Goal: Information Seeking & Learning: Check status

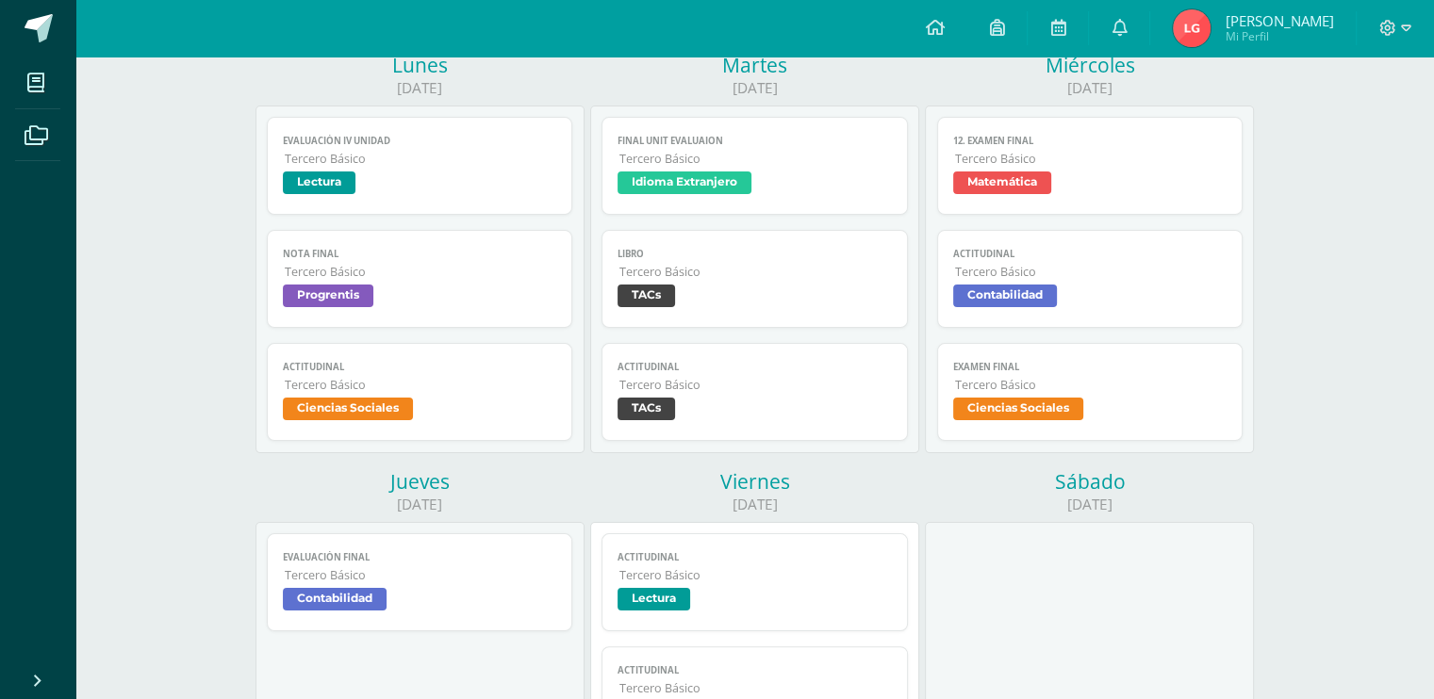
scroll to position [256, 0]
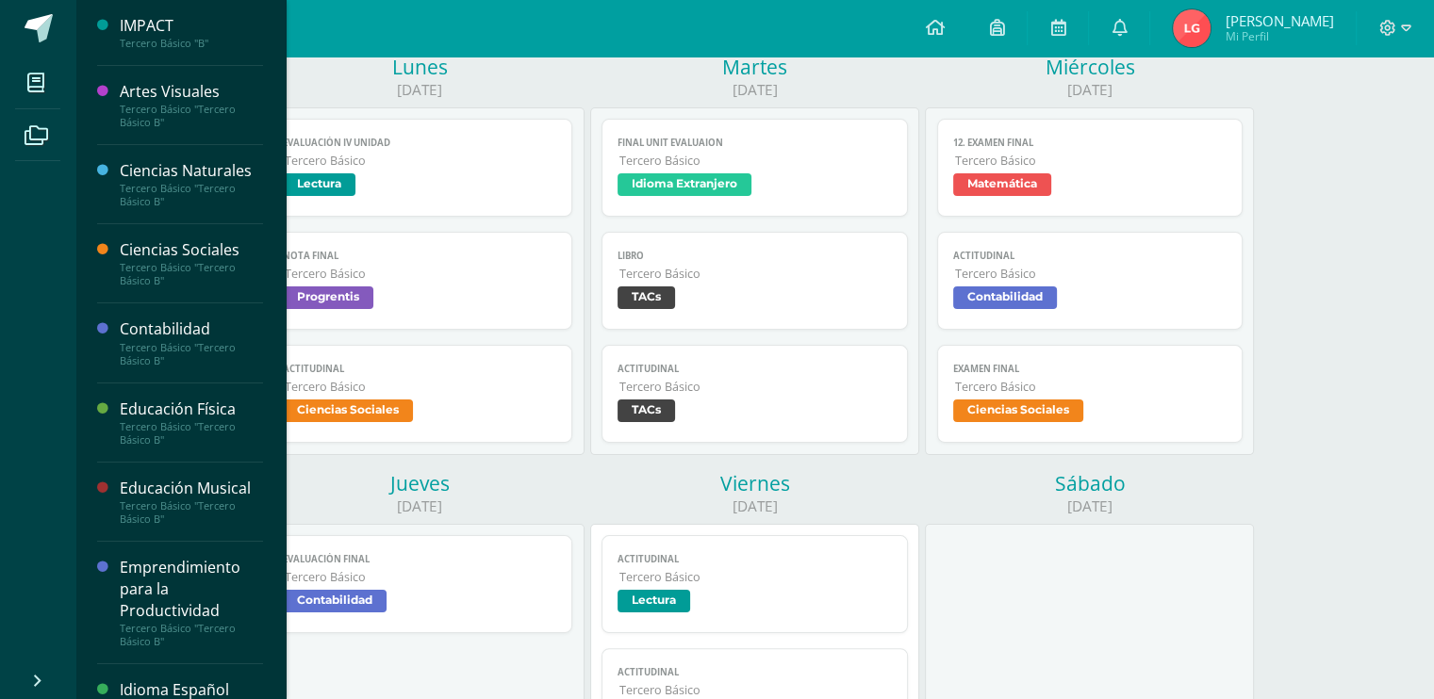
click at [155, 237] on div "Ciencias Sociales Tercero Básico "Tercero Básico B"" at bounding box center [180, 263] width 166 height 79
click at [162, 257] on div "Ciencias Sociales" at bounding box center [191, 250] width 143 height 22
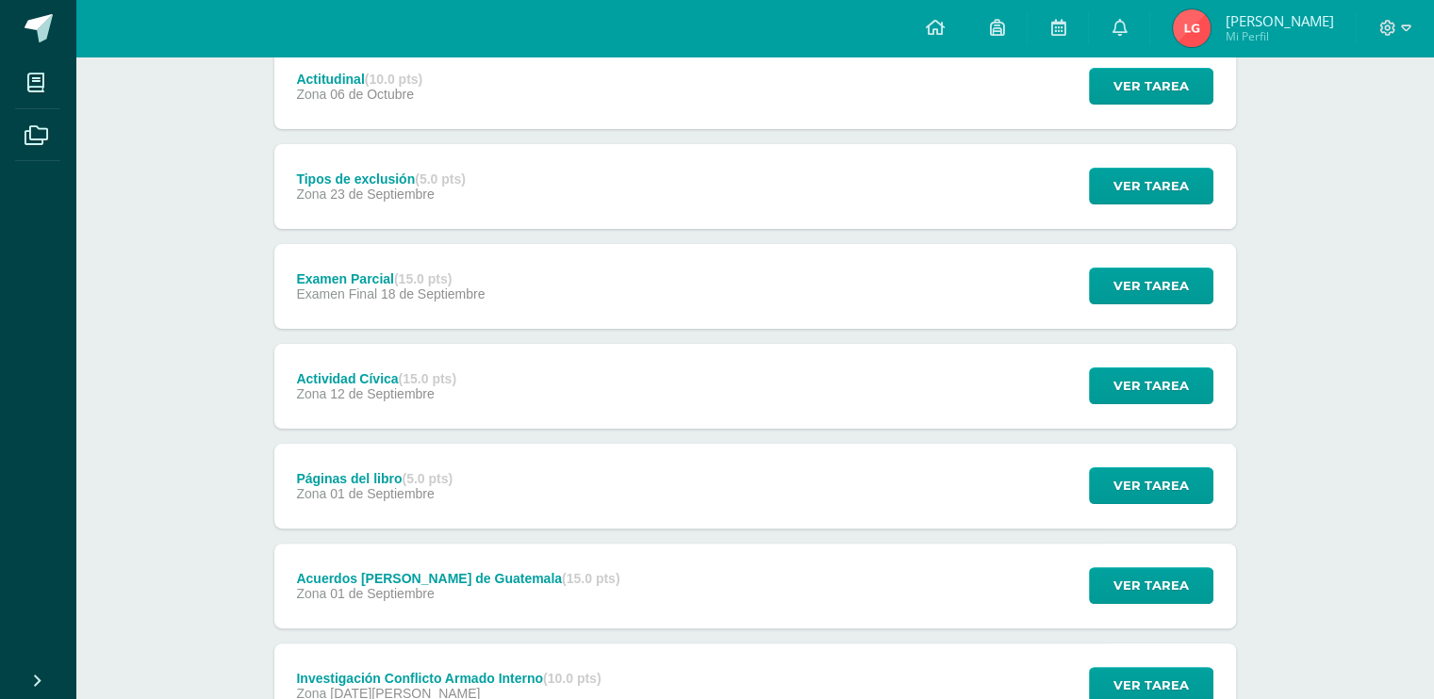
scroll to position [375, 0]
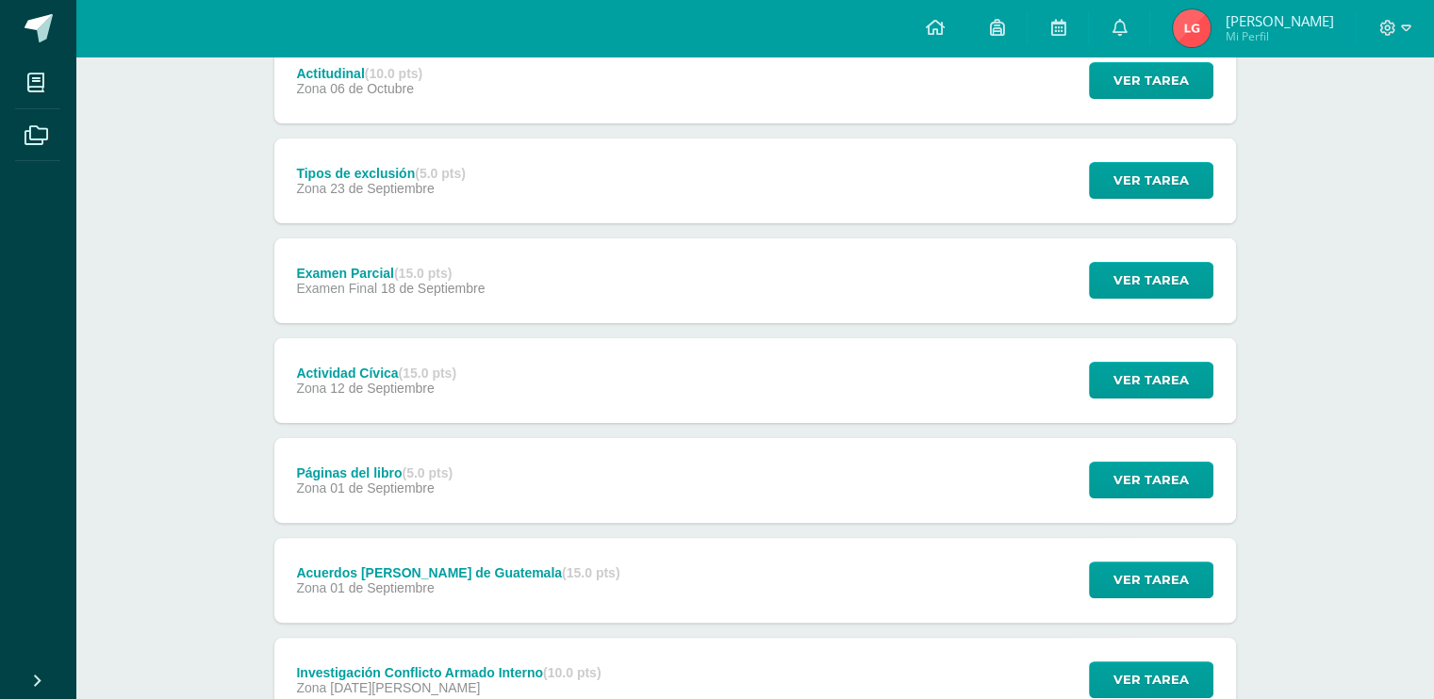
click at [426, 261] on div "Examen Parcial (15.0 pts) Examen Final [DATE]" at bounding box center [391, 280] width 234 height 85
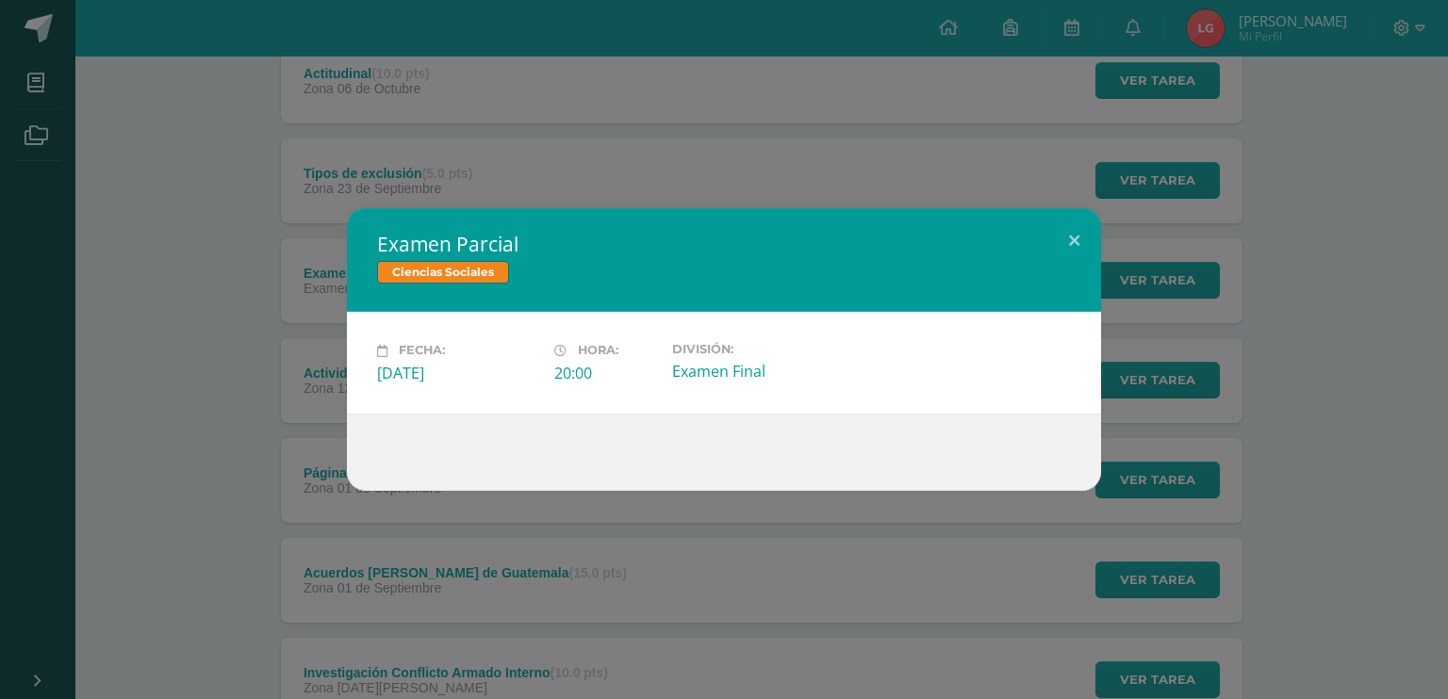
click at [177, 487] on div "Examen Parcial Ciencias Sociales Fecha: [DATE] Hora: 20:00 División:" at bounding box center [724, 349] width 1433 height 282
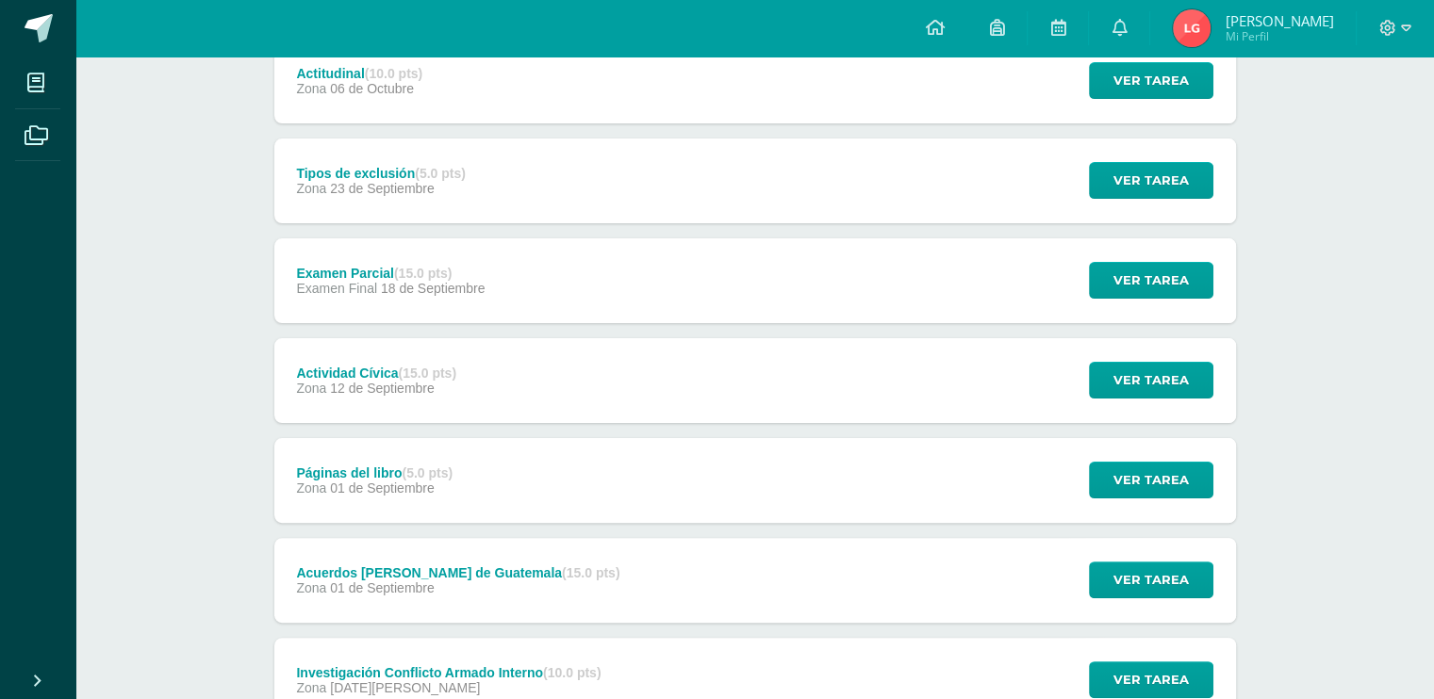
click at [500, 387] on div "Actividad Cívica (15.0 pts) Zona 12 de Septiembre Ver tarea Actividad Cívica Ci…" at bounding box center [754, 380] width 961 height 85
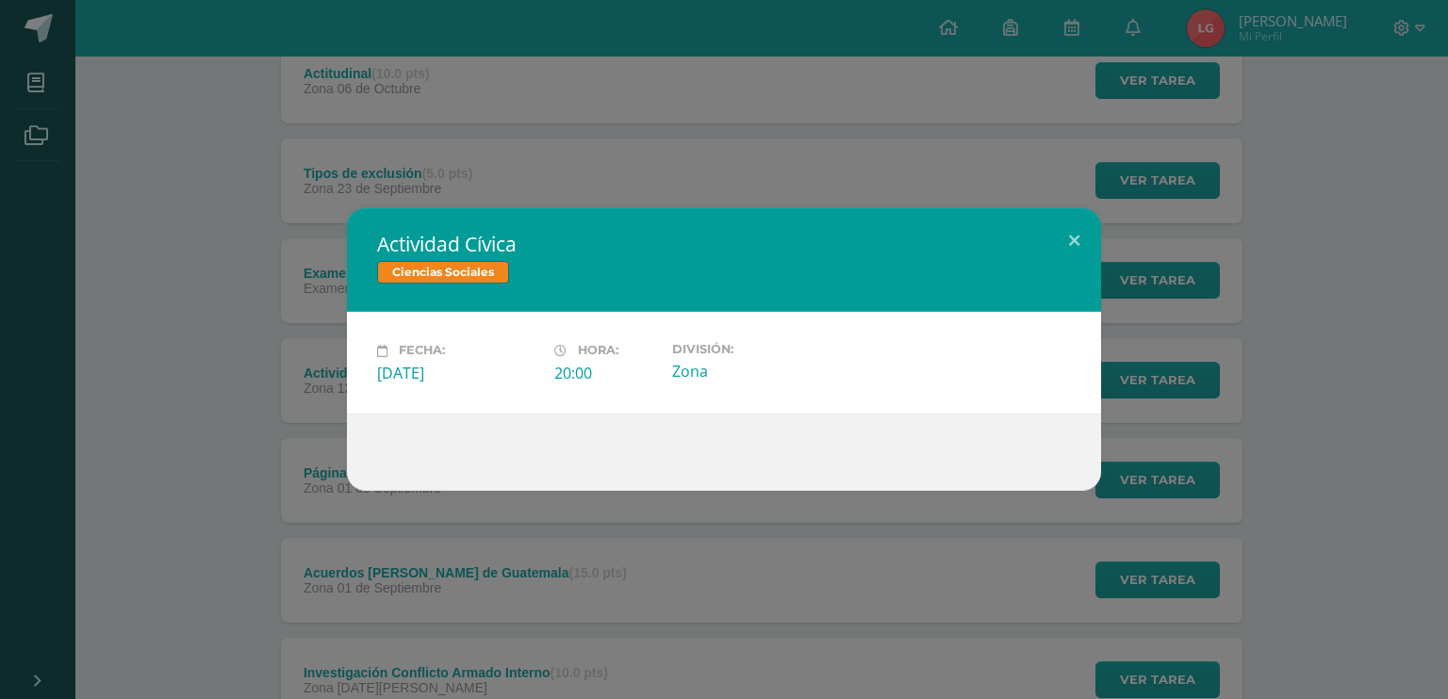
click at [175, 387] on div "Actividad Cívica Ciencias Sociales Fecha: Viernes 12 de Septiembre Hora: 20:00 …" at bounding box center [724, 349] width 1433 height 282
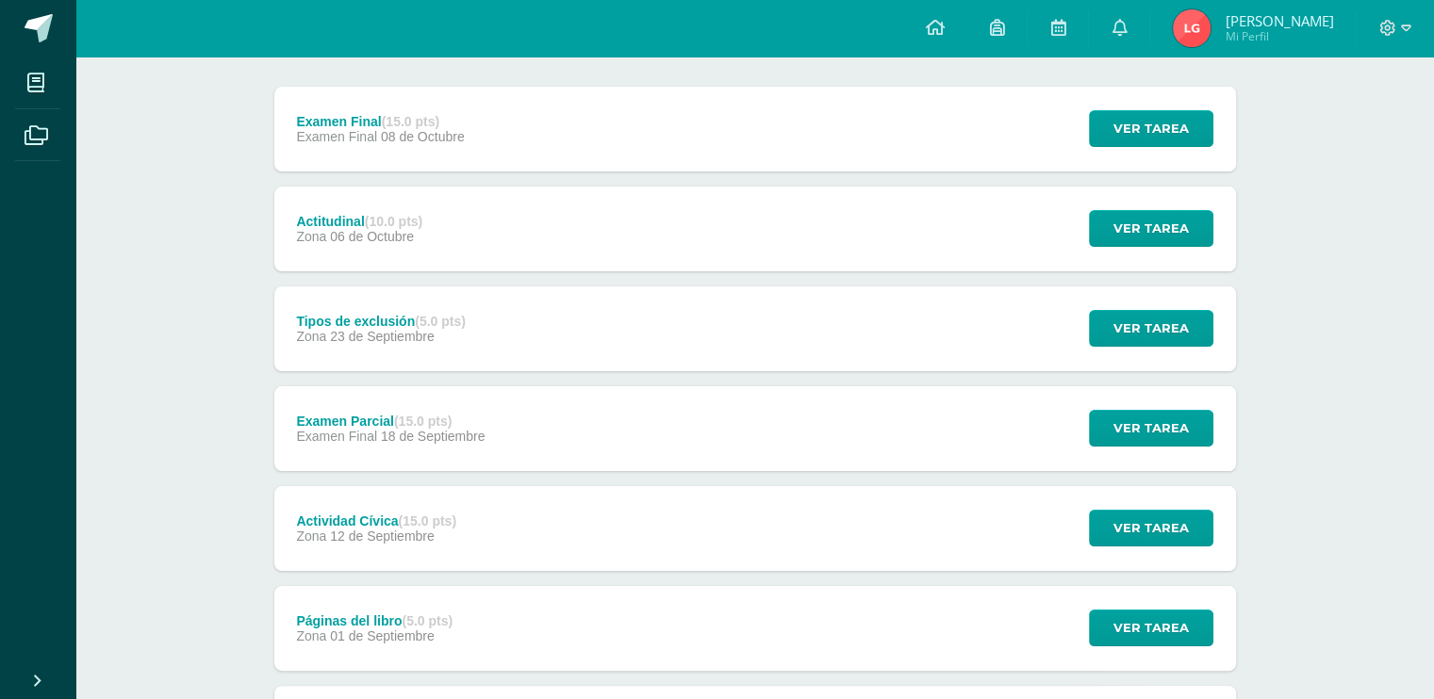
scroll to position [205, 0]
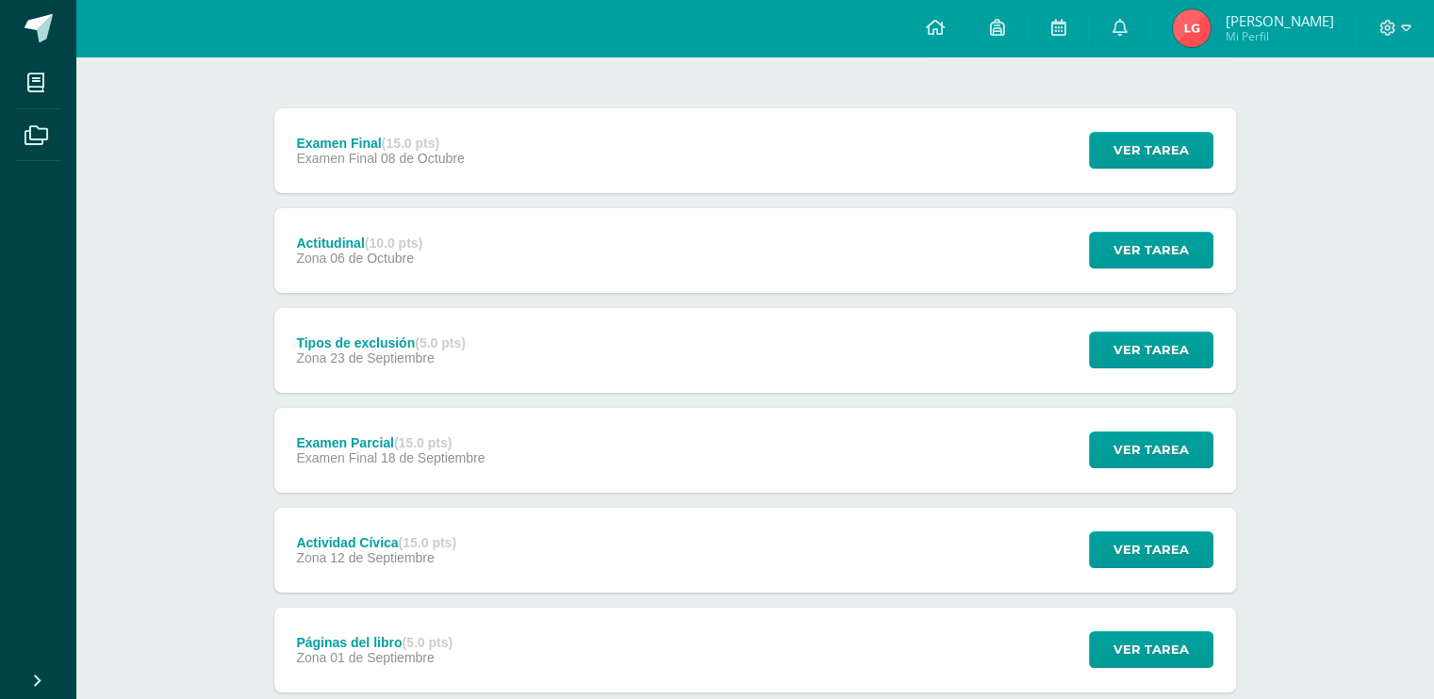
click at [555, 392] on div "Examen Final (15.0 pts) Examen Final 08 de Octubre Ver tarea Examen Final Cienc…" at bounding box center [754, 550] width 961 height 884
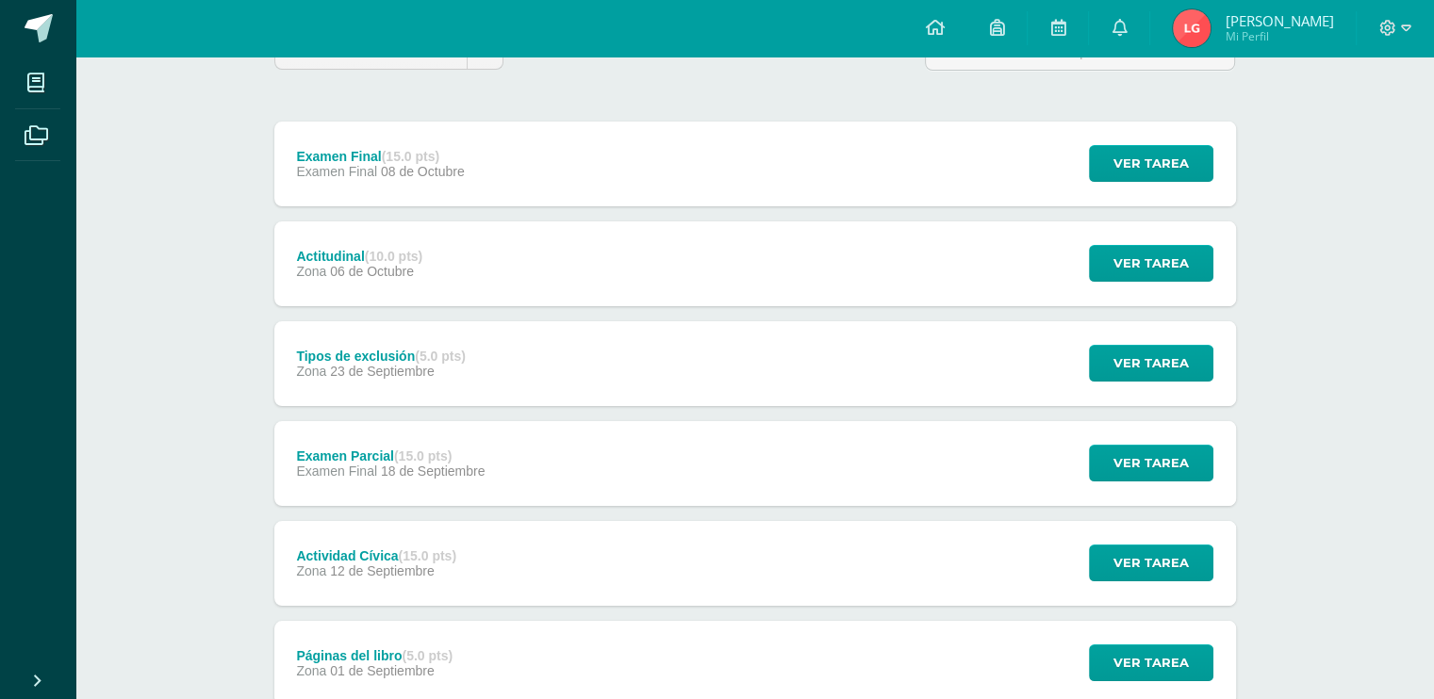
scroll to position [0, 0]
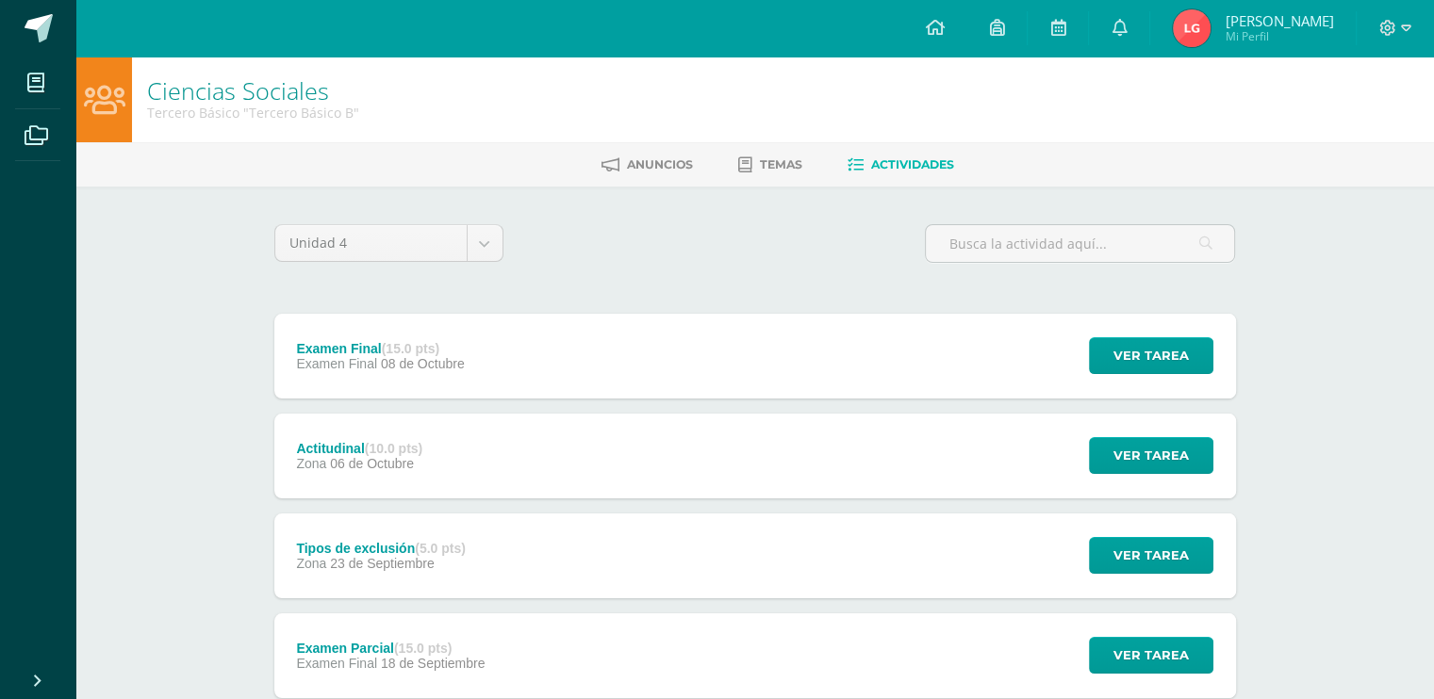
click at [466, 355] on div "Examen Final (15.0 pts) Examen Final 08 de Octubre" at bounding box center [380, 356] width 213 height 85
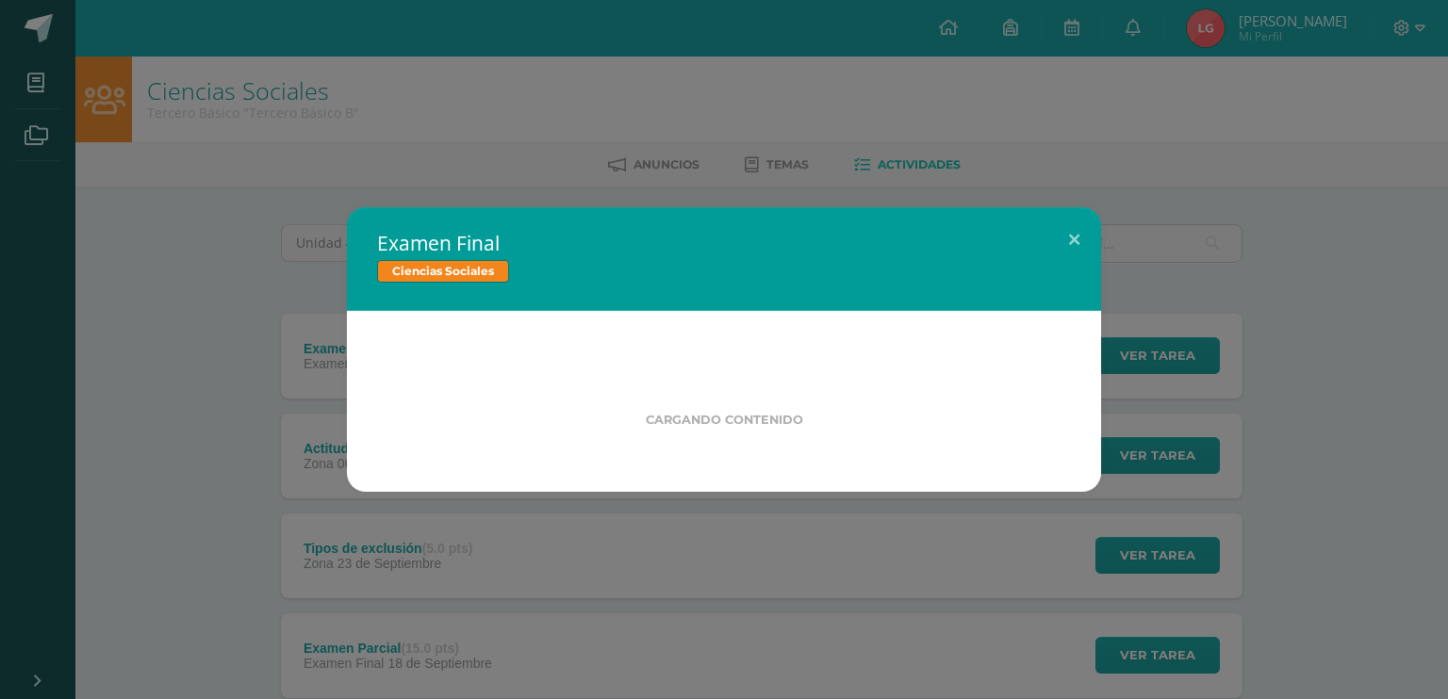
click at [294, 343] on div "Examen Final Ciencias Sociales Cargando contenido" at bounding box center [724, 349] width 1433 height 285
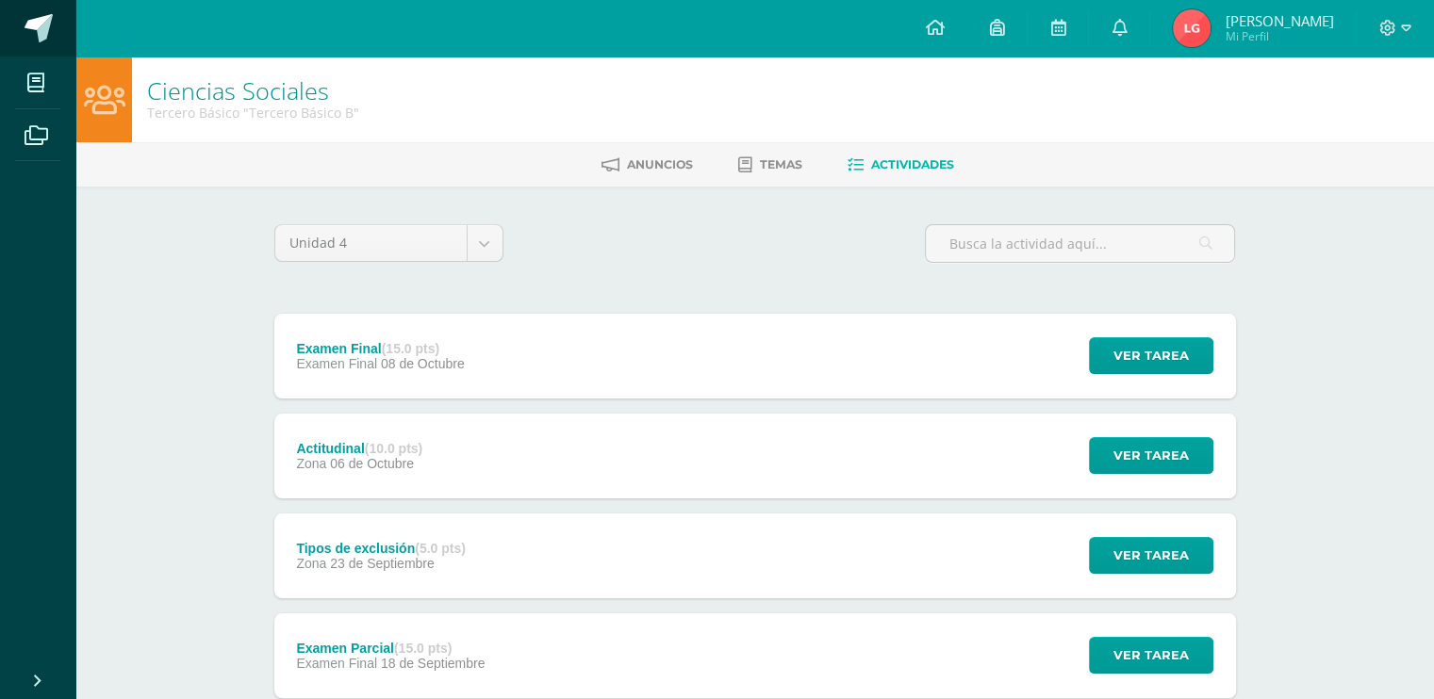
click at [53, 12] on link at bounding box center [37, 28] width 75 height 57
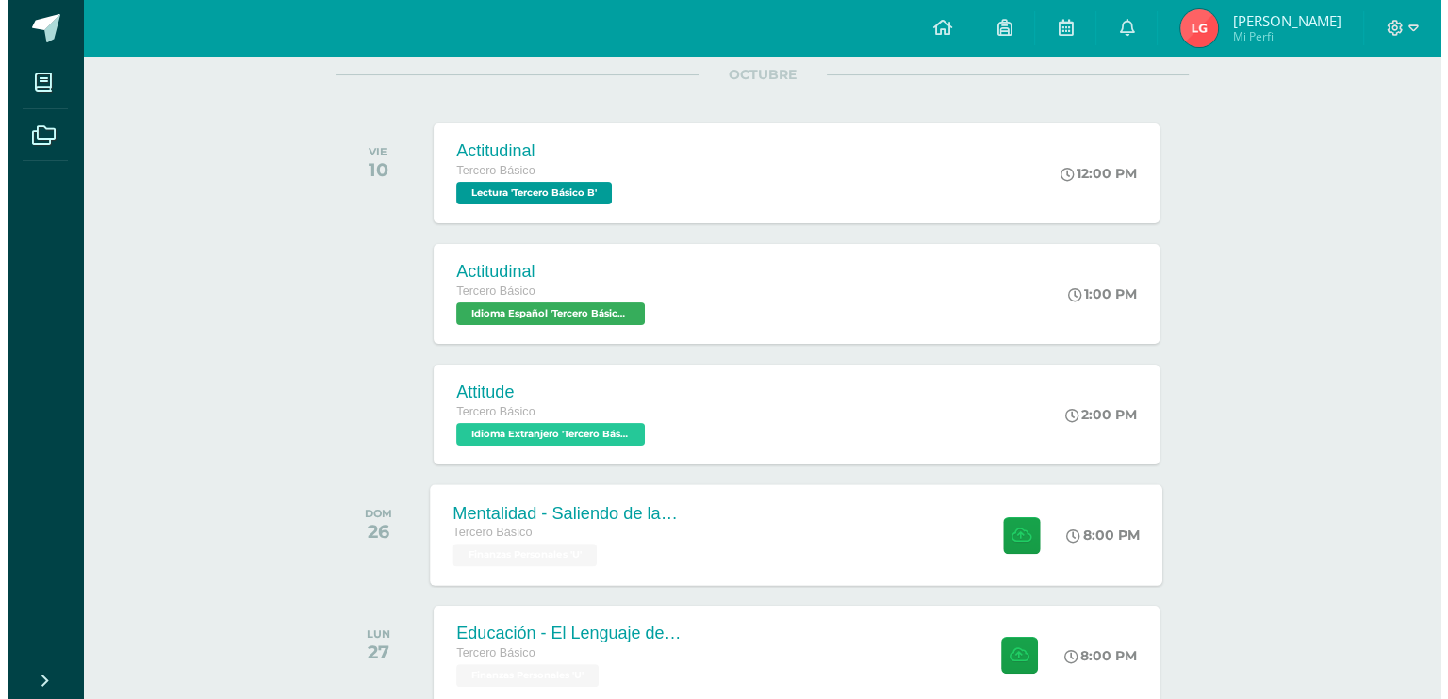
scroll to position [248, 0]
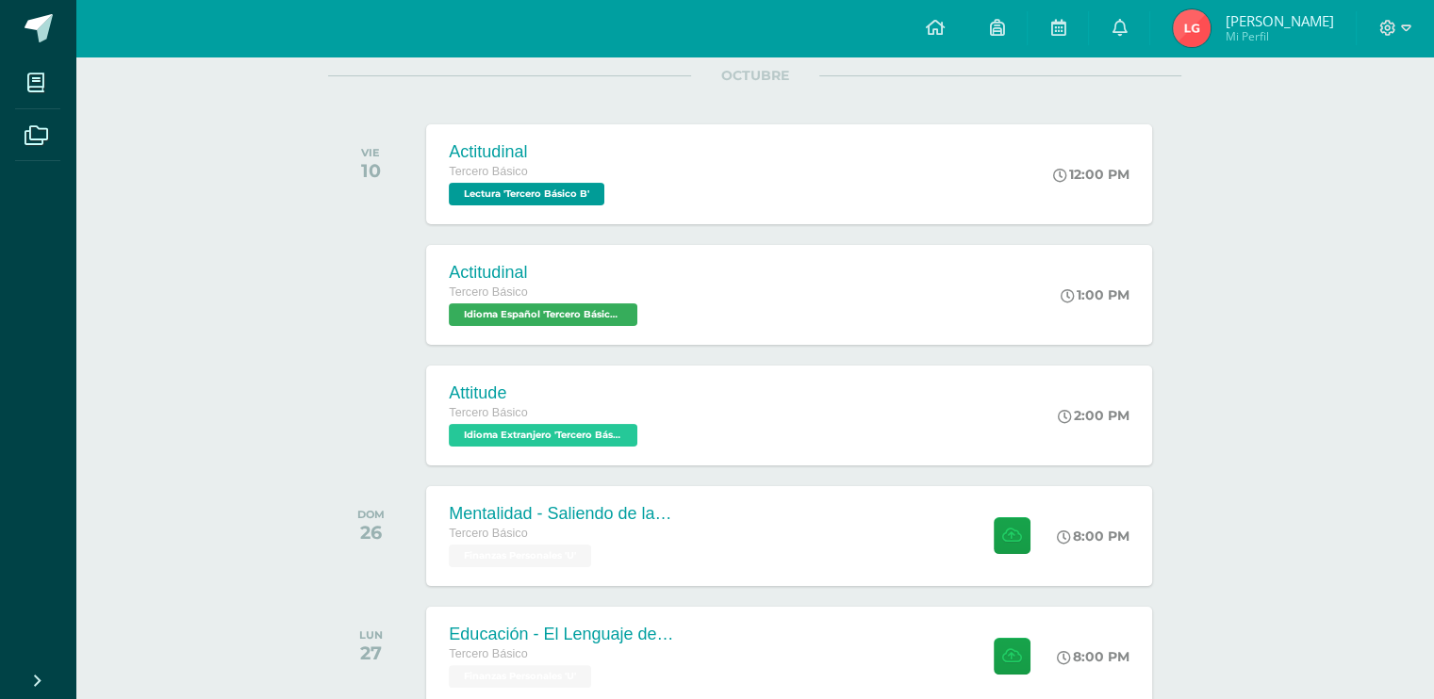
click at [332, 389] on div at bounding box center [375, 416] width 95 height 100
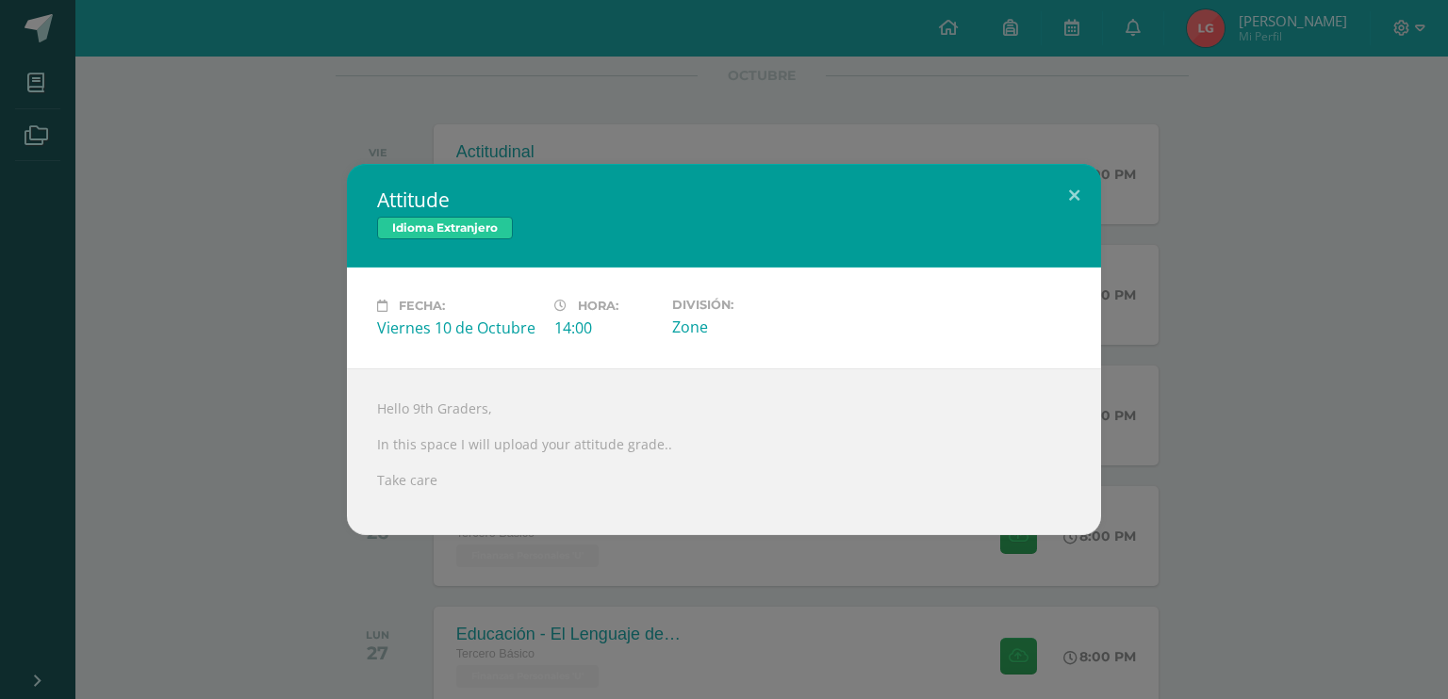
click at [184, 378] on div "Attitude Idioma Extranjero Fecha: Viernes 10 de Octubre Hora: 14:00 División: Z…" at bounding box center [724, 349] width 1433 height 371
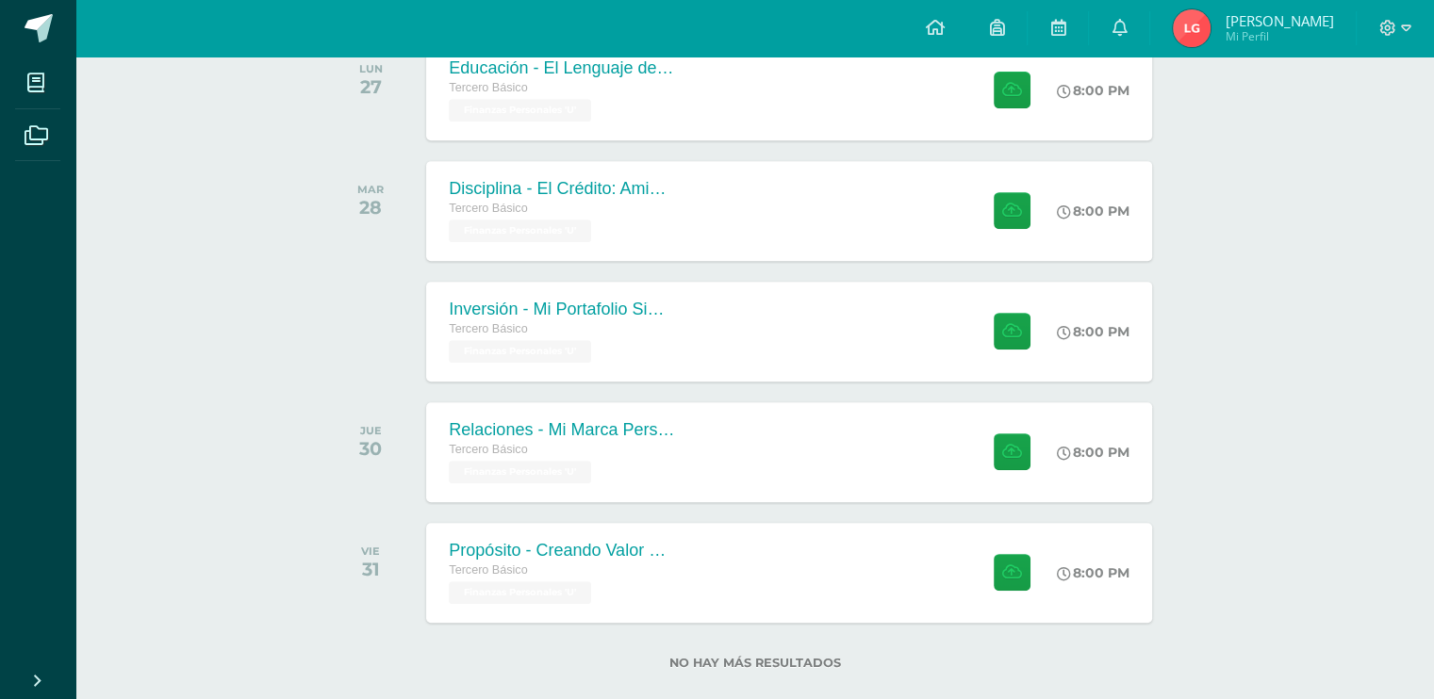
scroll to position [844, 0]
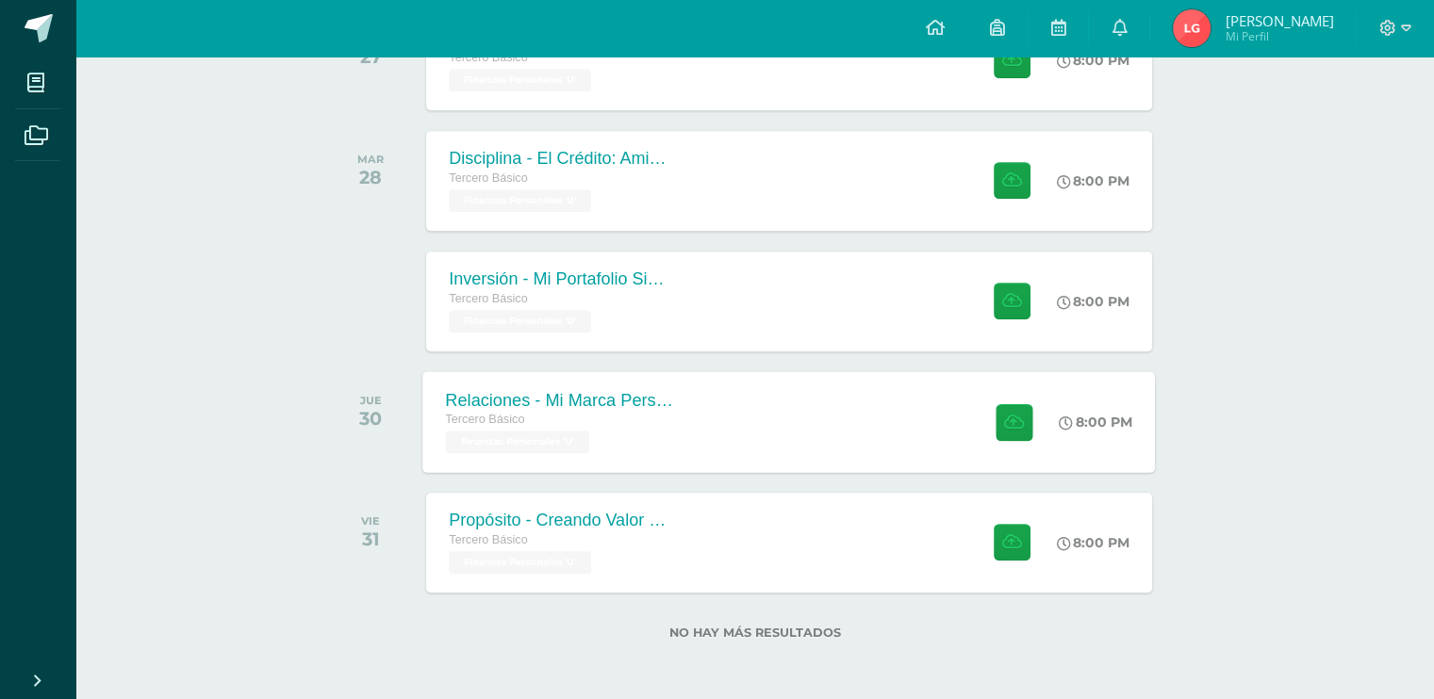
click at [652, 417] on div "Tercero Básico" at bounding box center [560, 420] width 228 height 21
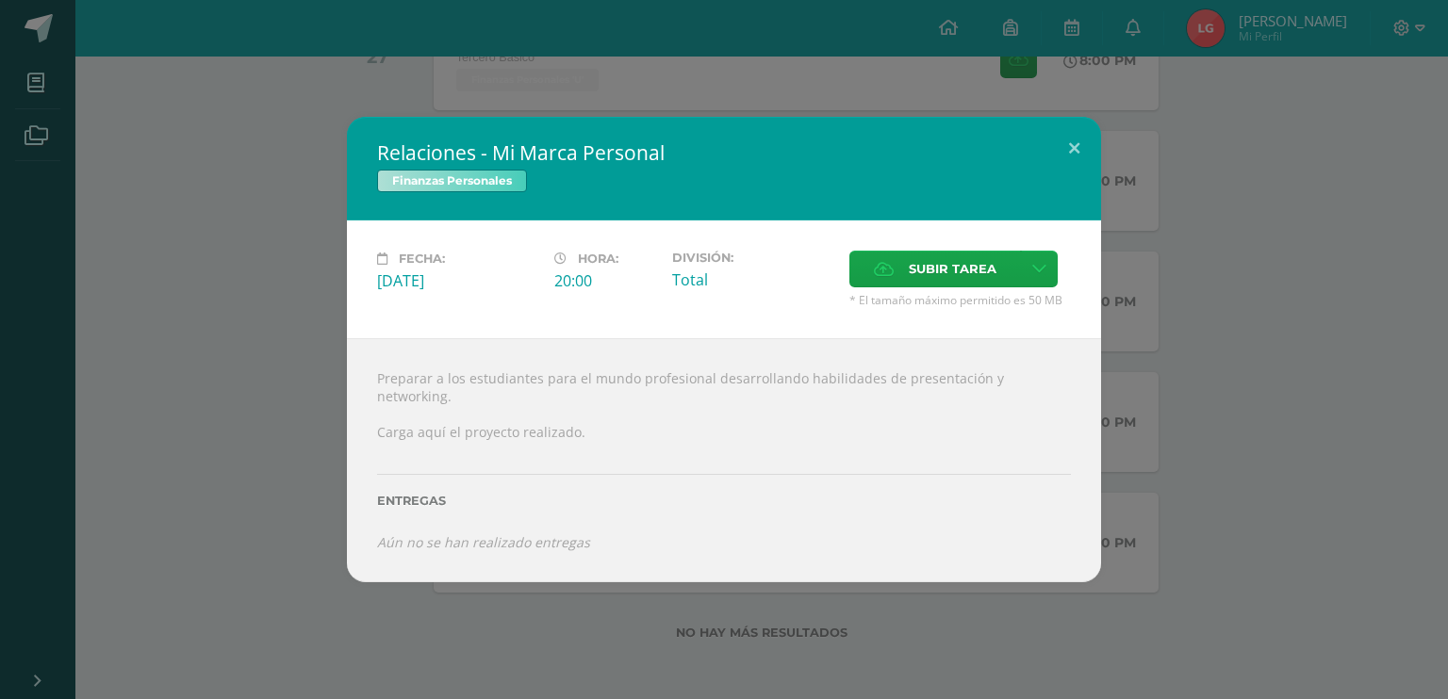
click at [1112, 401] on div "Relaciones - Mi Marca Personal Finanzas Personales Fecha: Jueves 30 de Octubre …" at bounding box center [724, 350] width 1433 height 466
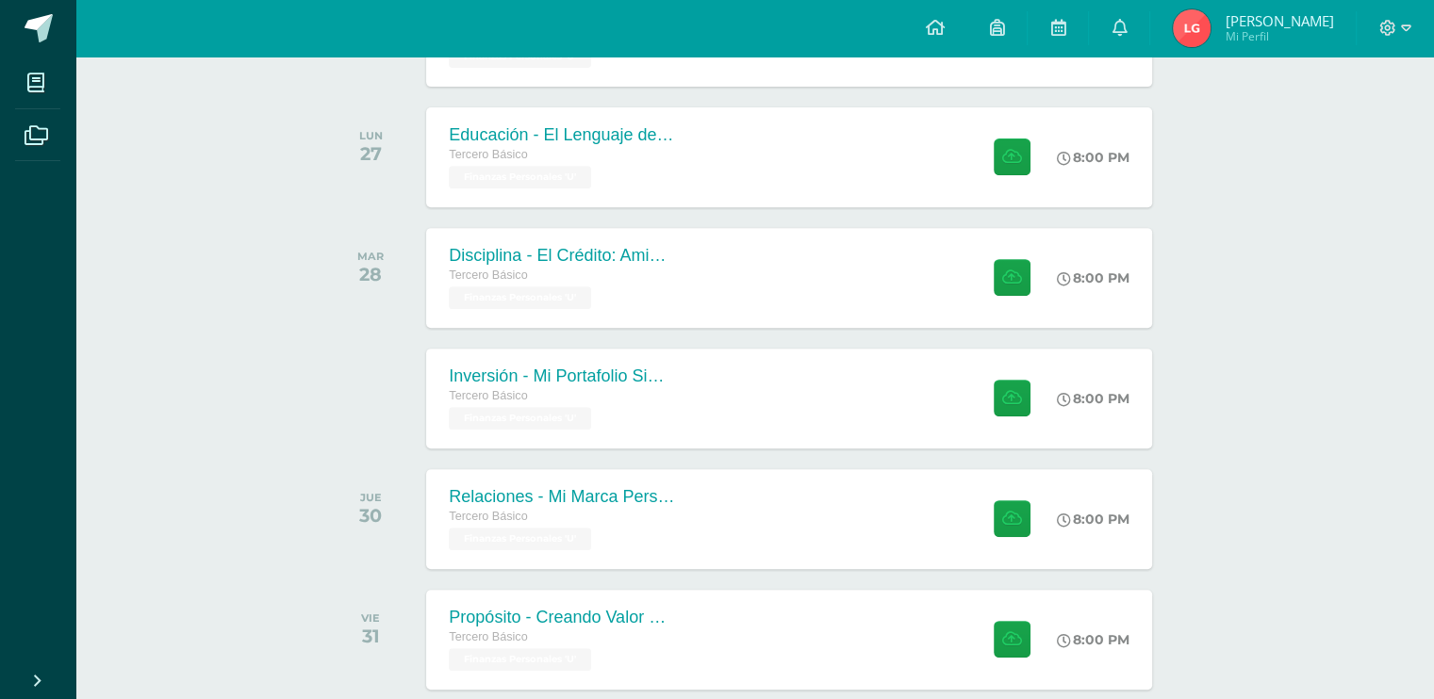
scroll to position [746, 0]
click at [601, 255] on div "Disciplina - El Crédito: Amigo o Enemigo" at bounding box center [560, 258] width 228 height 20
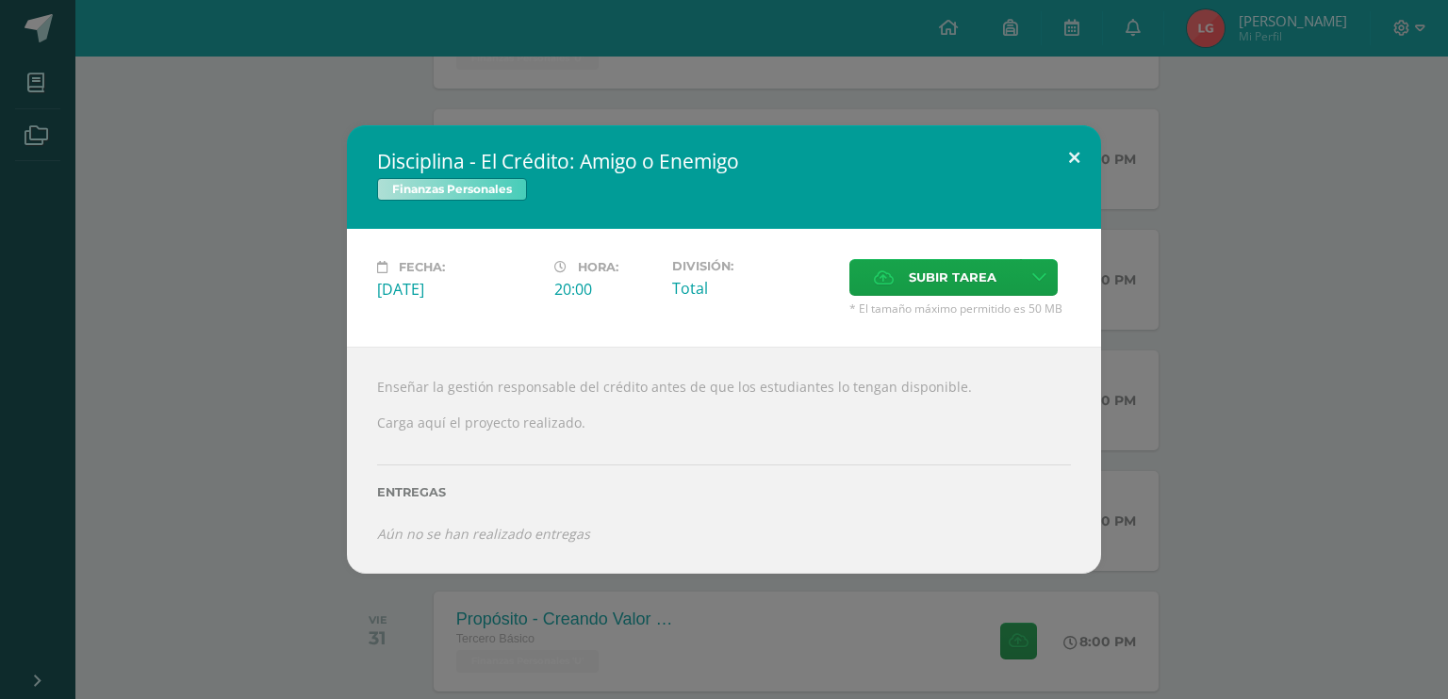
click at [1073, 175] on button at bounding box center [1074, 157] width 54 height 64
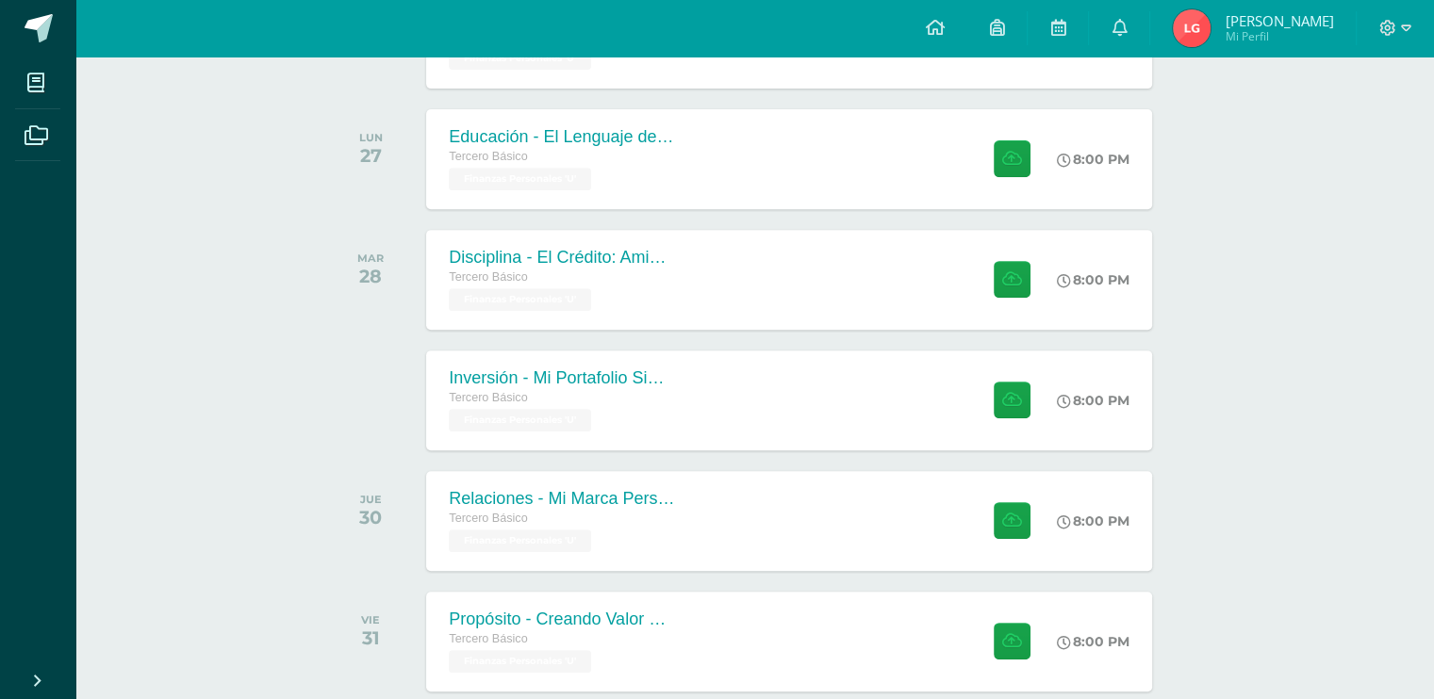
click at [1206, 31] on img at bounding box center [1191, 28] width 38 height 38
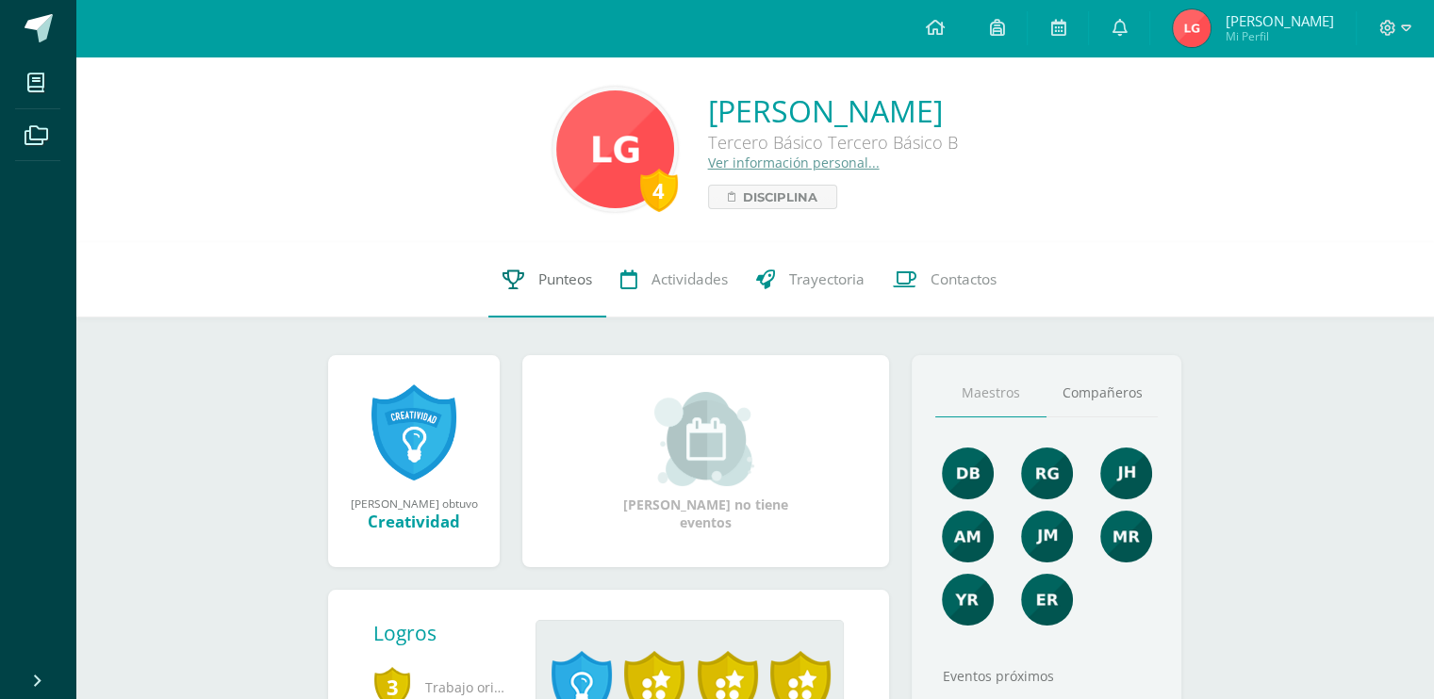
click at [562, 283] on span "Punteos" at bounding box center [565, 280] width 54 height 20
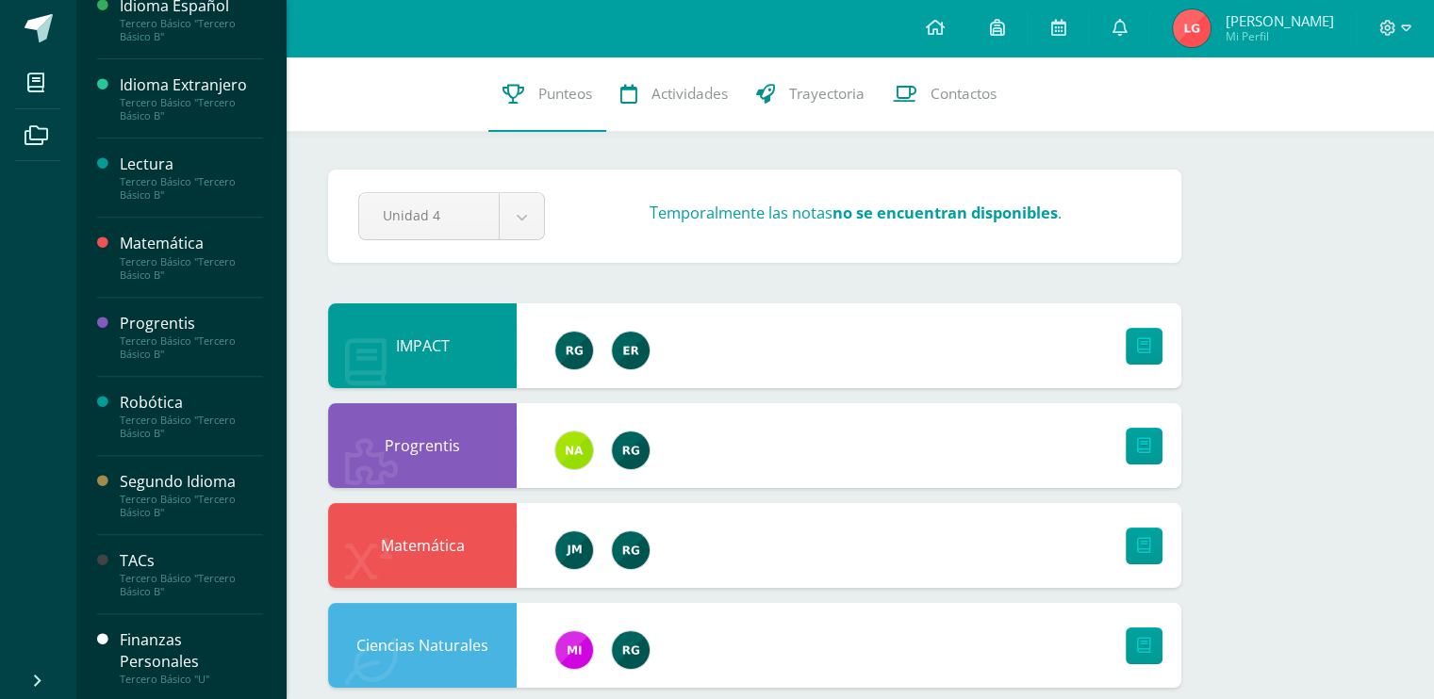
scroll to position [109, 0]
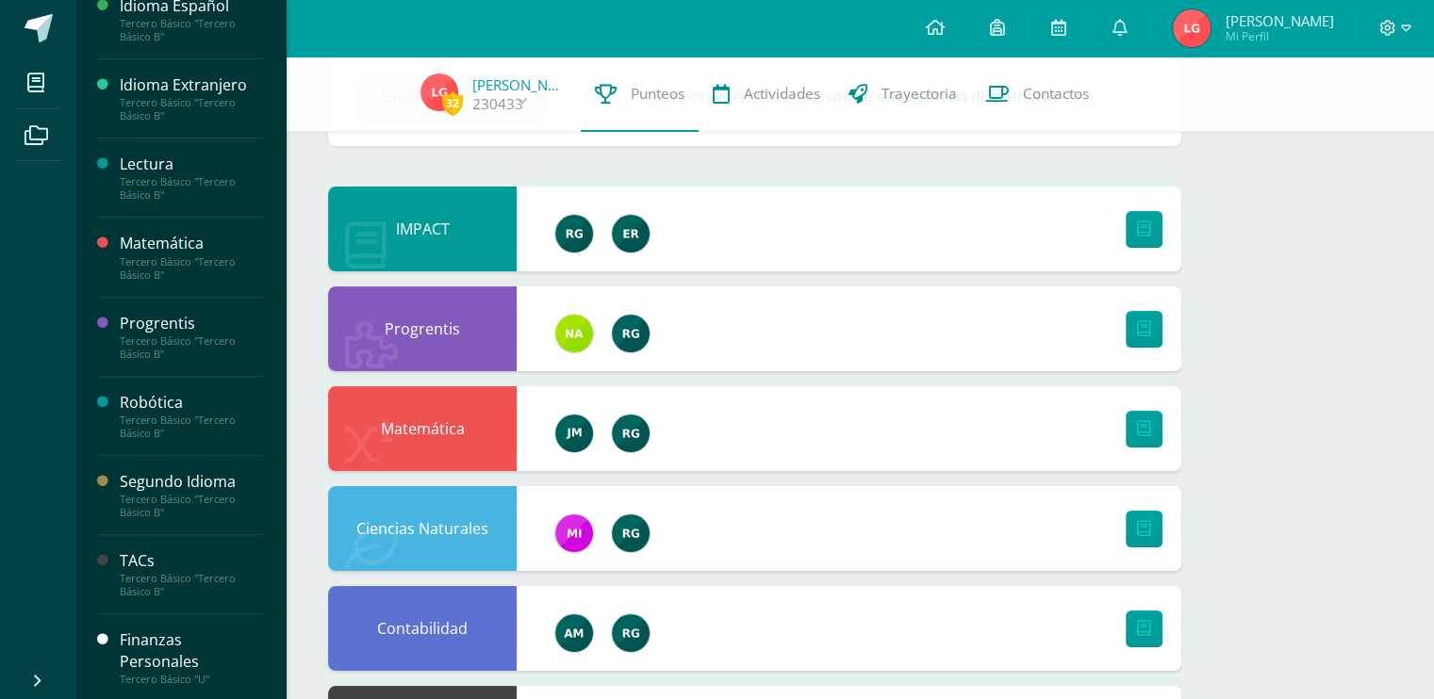
click at [169, 630] on div "Finanzas Personales" at bounding box center [191, 651] width 143 height 43
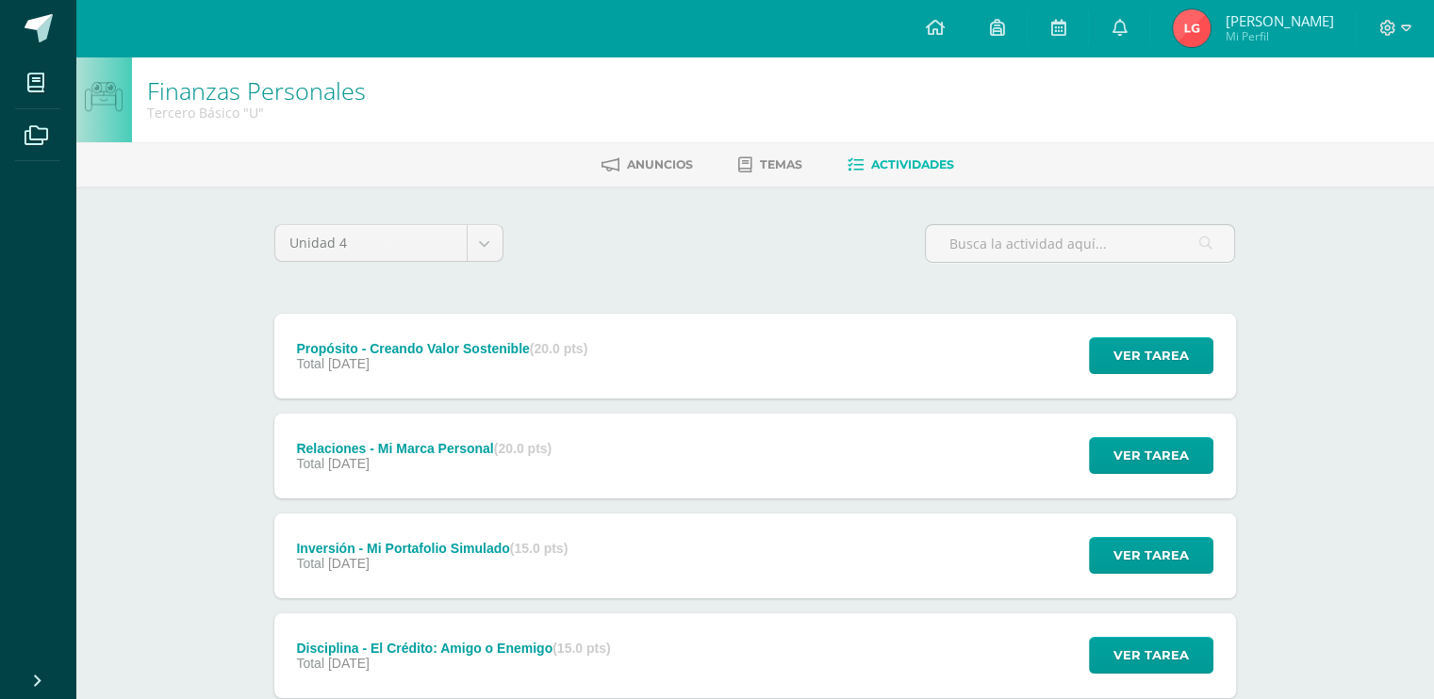
click at [320, 85] on link "Finanzas Personales" at bounding box center [256, 90] width 219 height 32
click at [49, 29] on span at bounding box center [39, 28] width 28 height 28
